Goal: Task Accomplishment & Management: Manage account settings

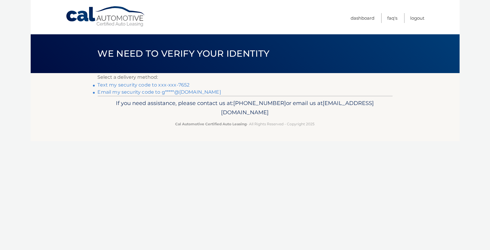
click at [180, 85] on link "Text my security code to xxx-xxx-7652" at bounding box center [144, 85] width 92 height 6
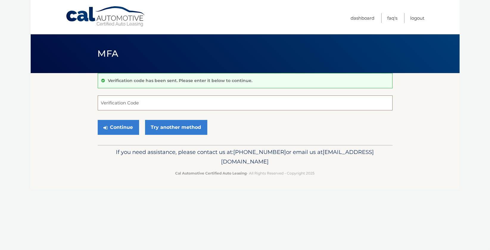
click at [158, 103] on input "Verification Code" at bounding box center [245, 102] width 295 height 15
type input "970341"
click at [115, 125] on button "Continue" at bounding box center [118, 127] width 41 height 15
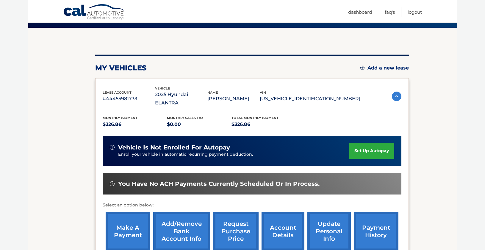
scroll to position [60, 0]
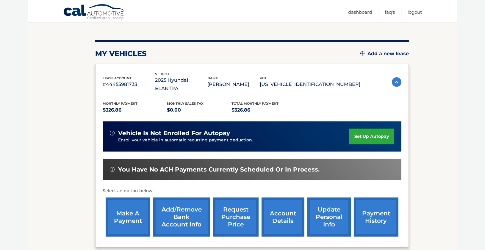
click at [378, 205] on link "payment history" at bounding box center [376, 216] width 45 height 39
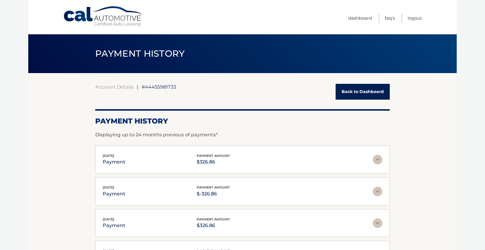
click at [360, 94] on link "Back to Dashboard" at bounding box center [363, 92] width 54 height 16
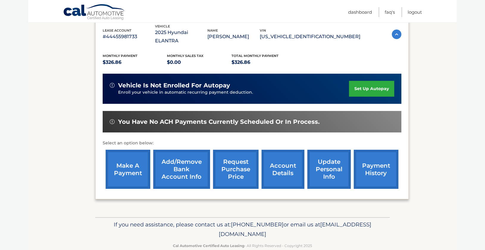
scroll to position [110, 0]
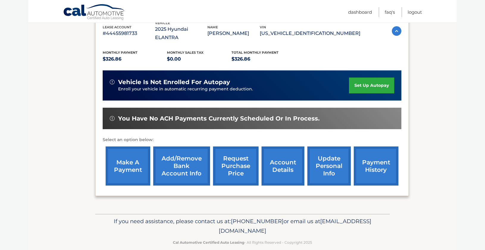
click at [131, 160] on link "make a payment" at bounding box center [128, 165] width 45 height 39
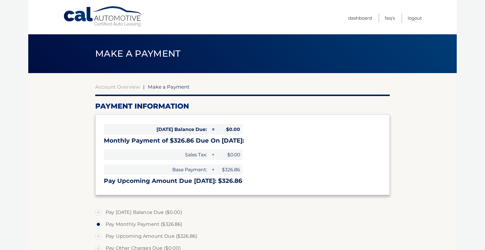
select select "MzYzNjUxNjQtMGJiOS00MjUyLTg1M2ItZmYwOWQwMDc0NThi"
click at [360, 18] on link "Dashboard" at bounding box center [360, 18] width 24 height 10
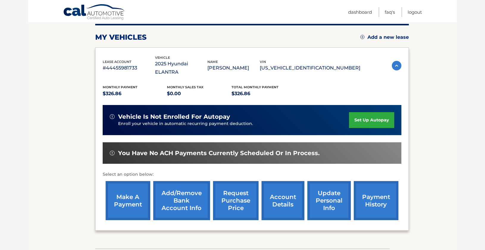
scroll to position [89, 0]
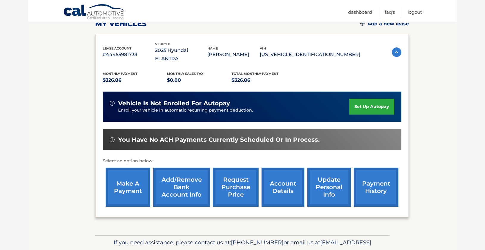
drag, startPoint x: 298, startPoint y: 163, endPoint x: 294, endPoint y: 166, distance: 4.9
drag, startPoint x: 294, startPoint y: 166, endPoint x: 275, endPoint y: 174, distance: 20.3
click at [275, 174] on link "account details" at bounding box center [283, 186] width 43 height 39
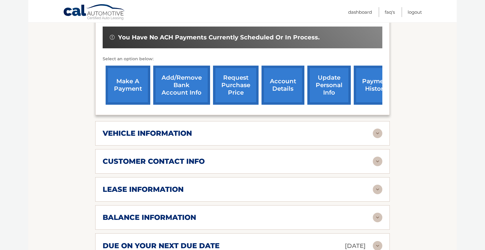
scroll to position [238, 0]
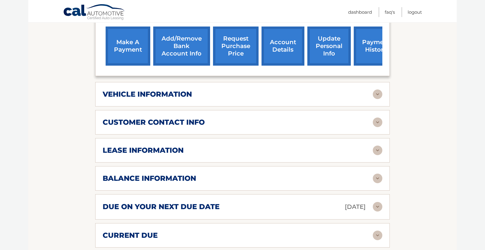
click at [379, 145] on img at bounding box center [378, 150] width 10 height 10
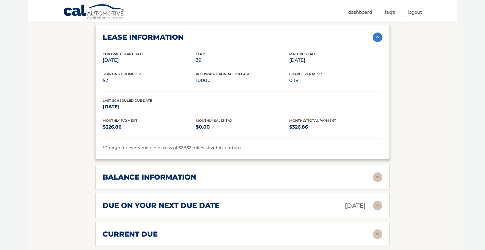
scroll to position [357, 0]
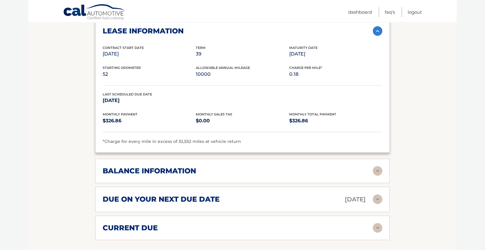
click at [379, 166] on img at bounding box center [378, 171] width 10 height 10
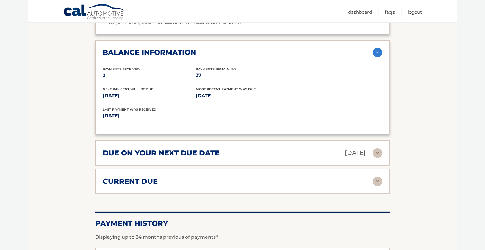
scroll to position [476, 0]
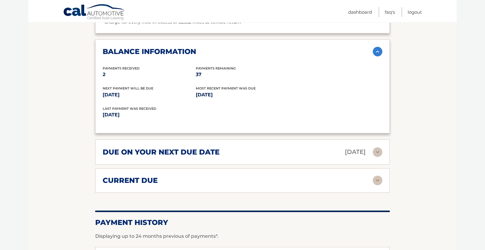
click at [375, 175] on img at bounding box center [378, 180] width 10 height 10
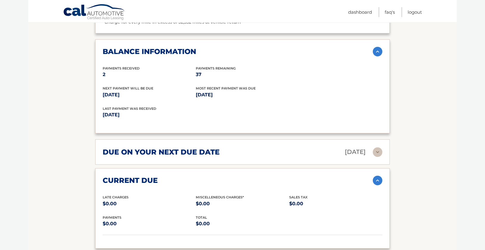
click at [378, 147] on img at bounding box center [378, 152] width 10 height 10
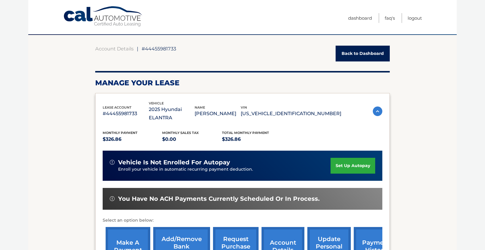
scroll to position [0, 0]
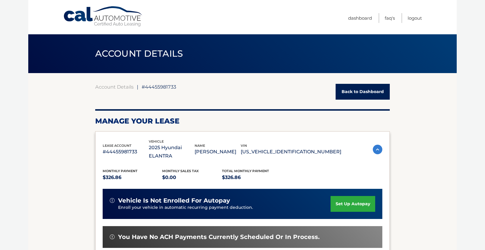
click at [357, 91] on link "Back to Dashboard" at bounding box center [363, 92] width 54 height 16
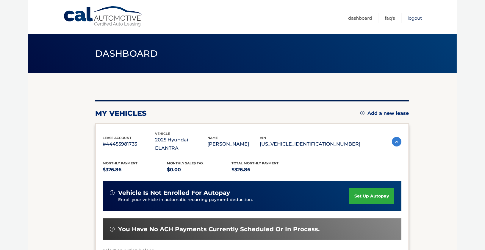
click at [412, 19] on link "Logout" at bounding box center [415, 18] width 14 height 10
